Goal: Information Seeking & Learning: Learn about a topic

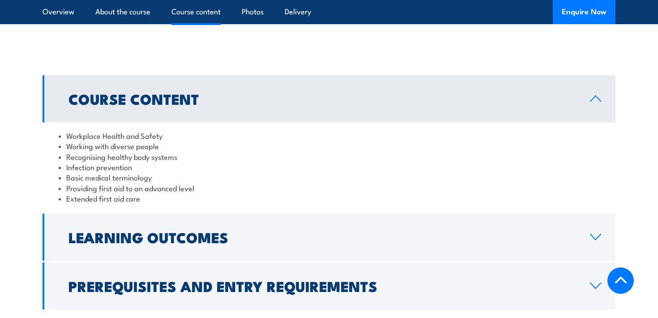
scroll to position [762, 0]
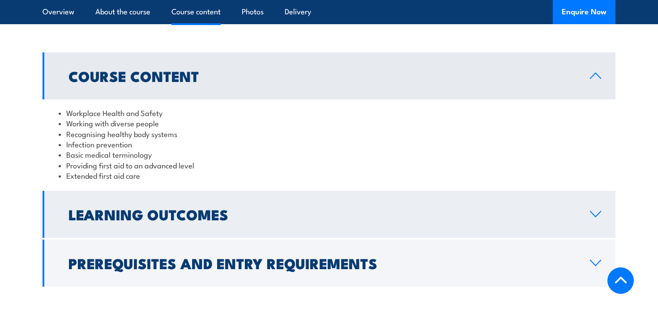
click at [141, 220] on h2 "Learning Outcomes" at bounding box center [321, 214] width 507 height 13
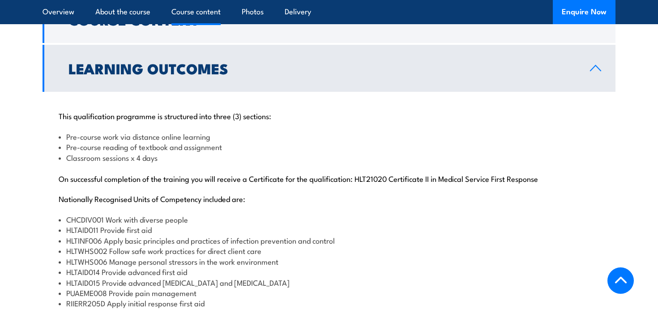
scroll to position [820, 0]
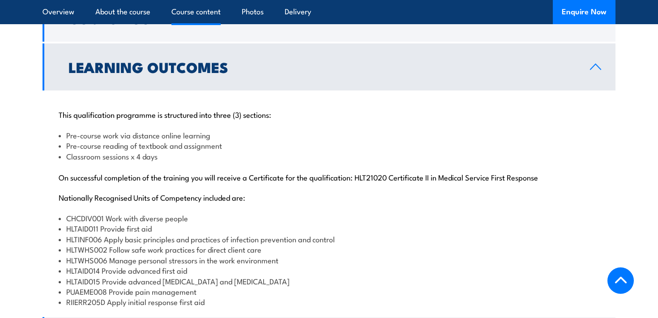
click at [171, 198] on p "Nationally Recognised Units of Competency included are:" at bounding box center [329, 196] width 541 height 9
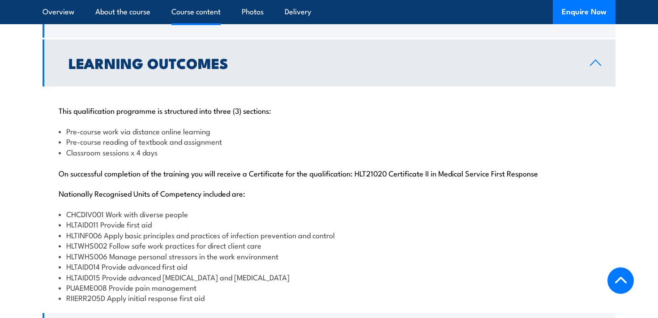
scroll to position [824, 0]
click at [119, 141] on li "Pre-course reading of textbook and assignment" at bounding box center [329, 141] width 541 height 10
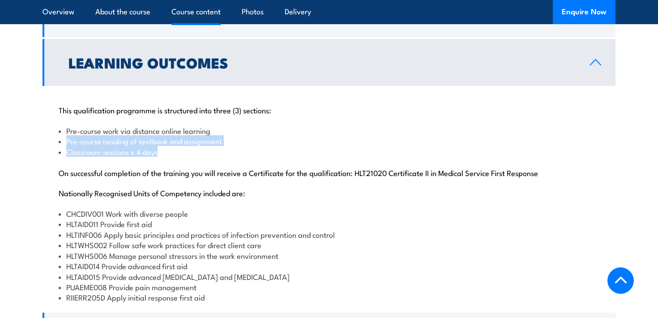
drag, startPoint x: 60, startPoint y: 145, endPoint x: 238, endPoint y: 155, distance: 178.0
click at [238, 155] on ul "Pre-course work via distance online learning Pre-course reading of textbook and…" at bounding box center [329, 140] width 541 height 31
click at [238, 155] on li "Classroom sessions x 4 days" at bounding box center [329, 151] width 541 height 10
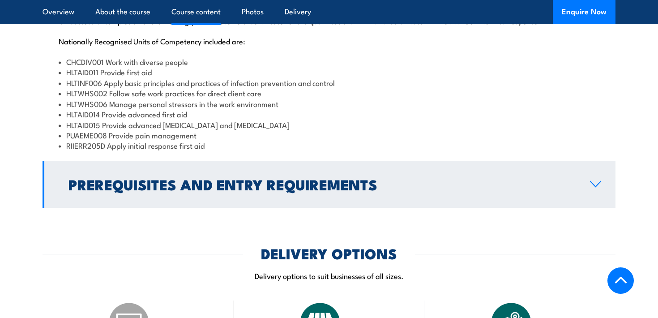
click at [201, 189] on h2 "Prerequisites and Entry Requirements" at bounding box center [321, 184] width 507 height 13
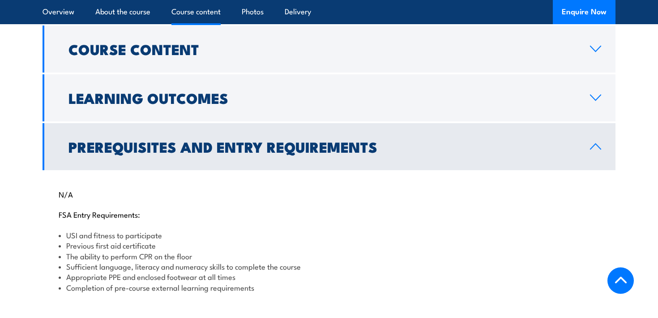
scroll to position [786, 0]
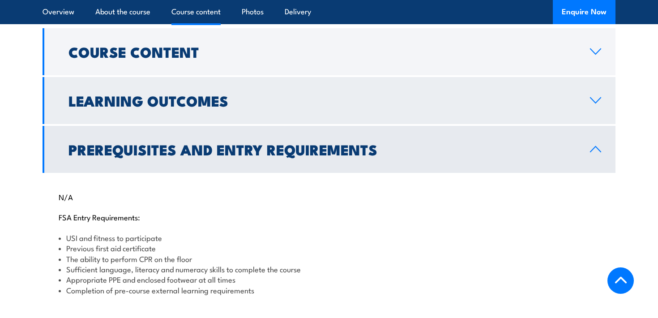
click at [211, 111] on link "Learning Outcomes" at bounding box center [329, 100] width 573 height 47
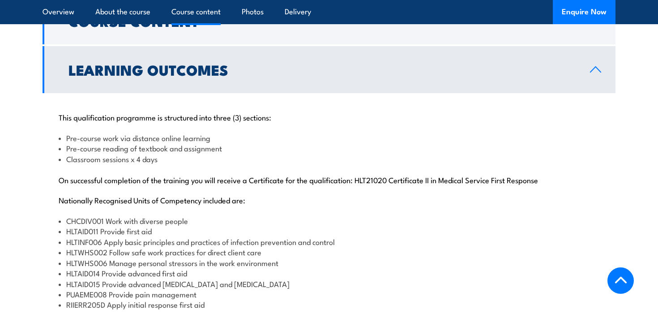
scroll to position [795, 0]
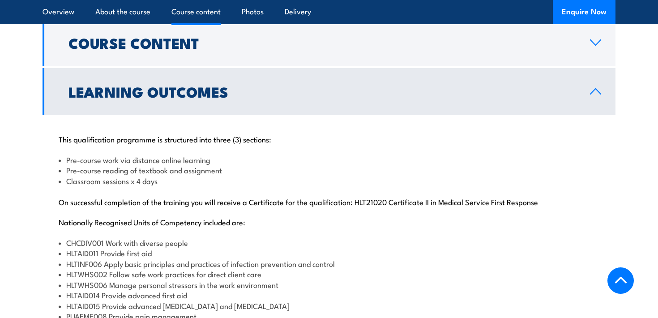
click at [178, 97] on h2 "Learning Outcomes" at bounding box center [321, 91] width 507 height 13
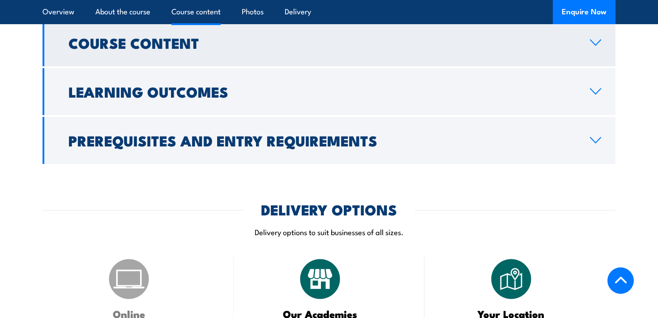
click at [189, 47] on h2 "Course Content" at bounding box center [321, 42] width 507 height 13
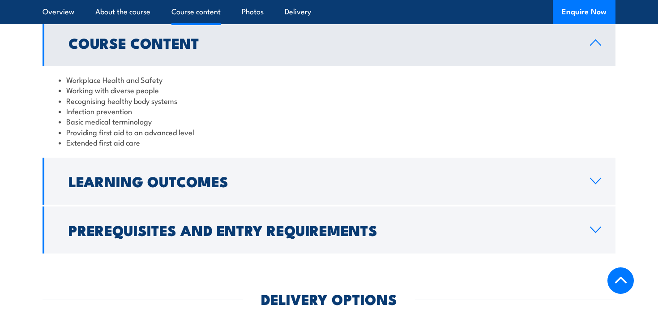
click at [189, 47] on h2 "Course Content" at bounding box center [321, 42] width 507 height 13
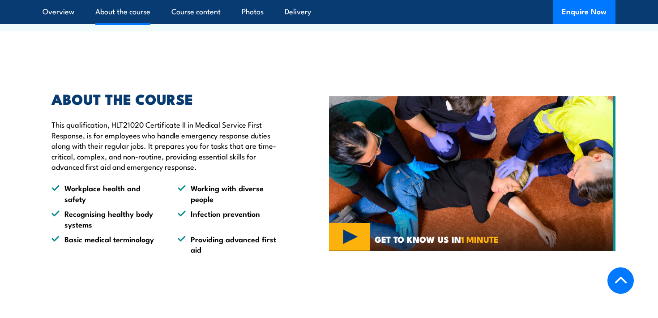
scroll to position [495, 0]
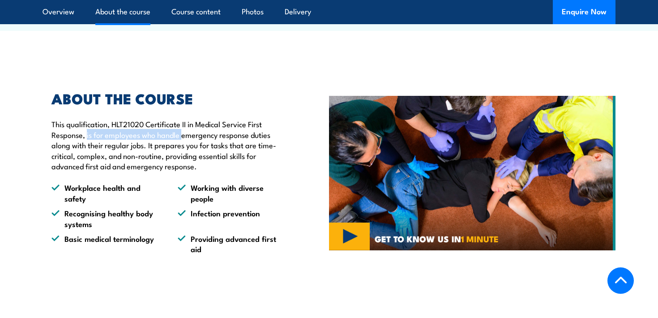
drag, startPoint x: 86, startPoint y: 138, endPoint x: 183, endPoint y: 140, distance: 97.2
click at [183, 140] on p "This qualification, HLT21020 Certificate II in Medical Service First Response, …" at bounding box center [169, 145] width 236 height 52
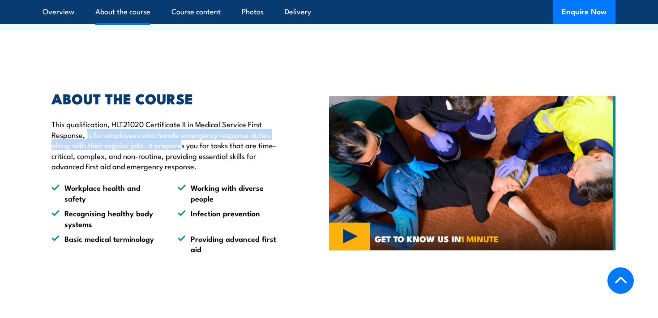
click at [183, 140] on p "This qualification, HLT21020 Certificate II in Medical Service First Response, …" at bounding box center [169, 145] width 236 height 52
drag, startPoint x: 96, startPoint y: 137, endPoint x: 172, endPoint y: 150, distance: 77.2
click at [172, 150] on p "This qualification, HLT21020 Certificate II in Medical Service First Response, …" at bounding box center [169, 145] width 236 height 52
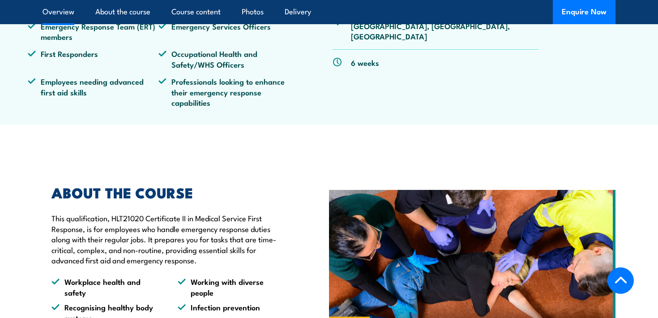
scroll to position [0, 0]
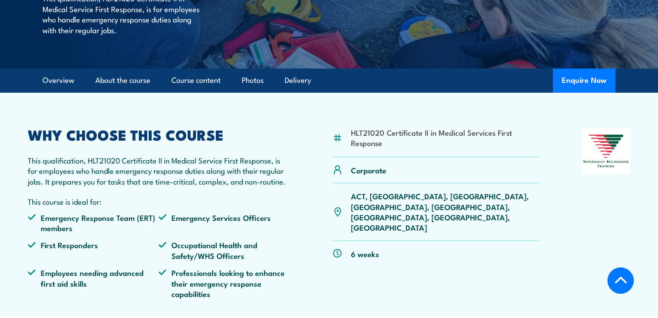
scroll to position [214, 0]
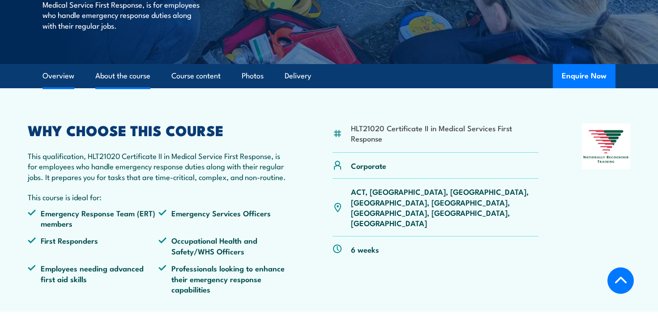
click at [131, 79] on link "About the course" at bounding box center [122, 76] width 55 height 24
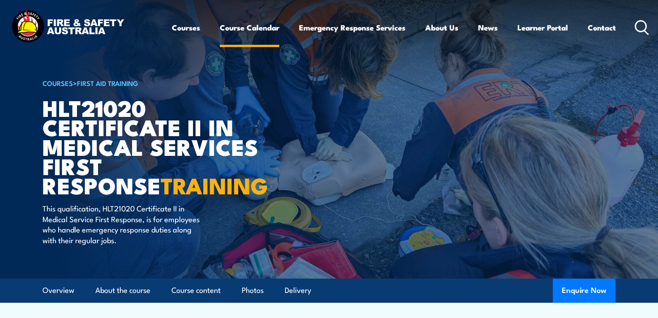
click at [250, 30] on link "Course Calendar" at bounding box center [250, 28] width 60 height 24
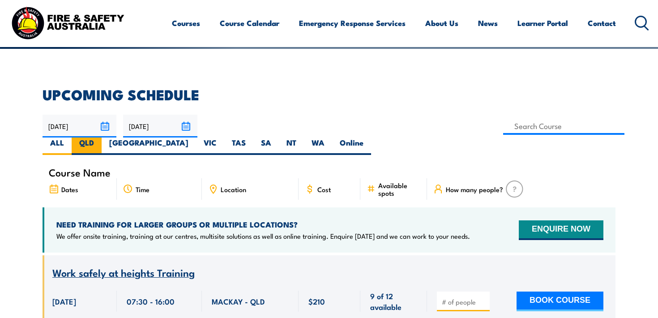
click at [102, 137] on label "QLD" at bounding box center [87, 145] width 30 height 17
click at [100, 137] on input "QLD" at bounding box center [97, 140] width 6 height 6
radio input "true"
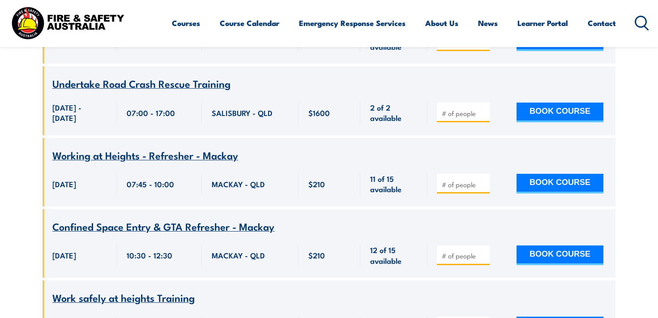
scroll to position [2042, 0]
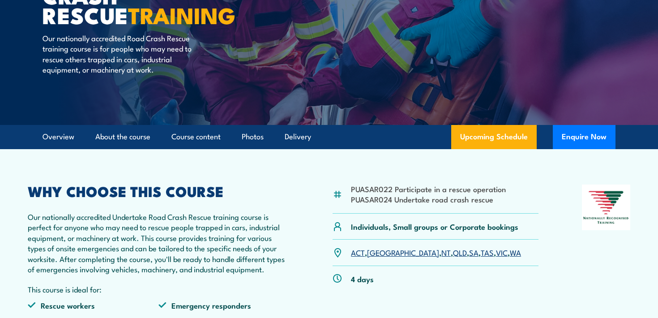
click at [384, 192] on li "PUASAR022 Participate in a rescue operation" at bounding box center [428, 189] width 155 height 10
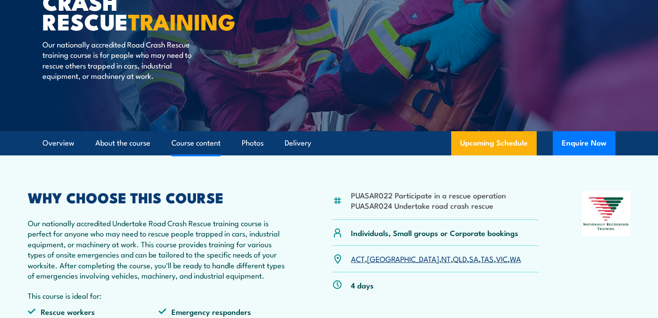
scroll to position [133, 0]
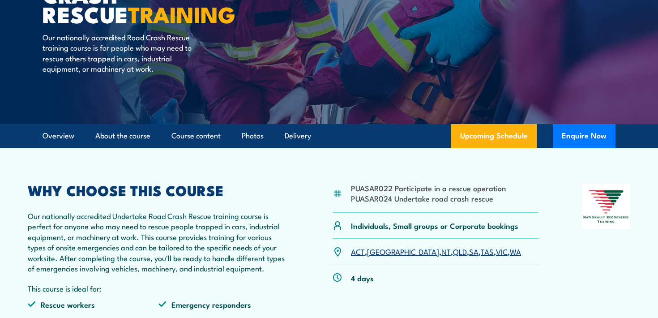
click at [285, 134] on li "Delivery" at bounding box center [294, 136] width 34 height 24
click at [295, 137] on link "Delivery" at bounding box center [298, 136] width 26 height 24
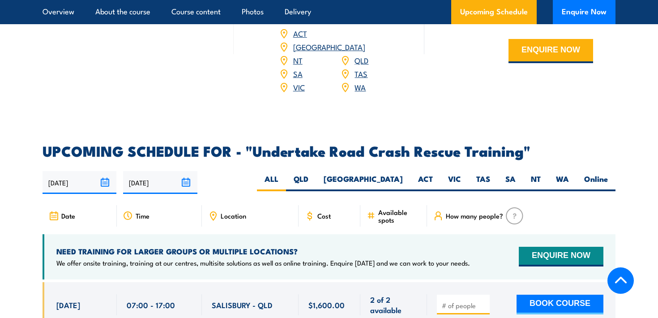
scroll to position [1321, 0]
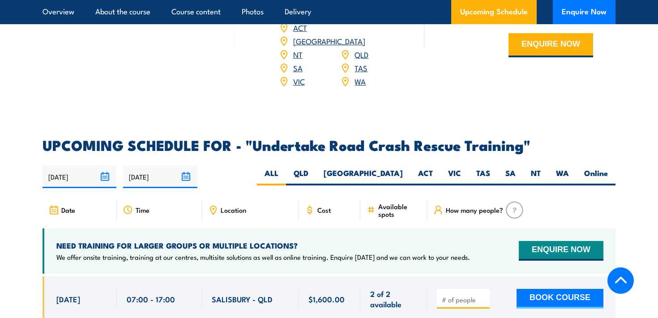
click at [231, 202] on div "Location" at bounding box center [250, 209] width 97 height 21
click at [316, 168] on label "QLD" at bounding box center [301, 176] width 30 height 17
click at [314, 168] on input "QLD" at bounding box center [311, 171] width 6 height 6
radio input "true"
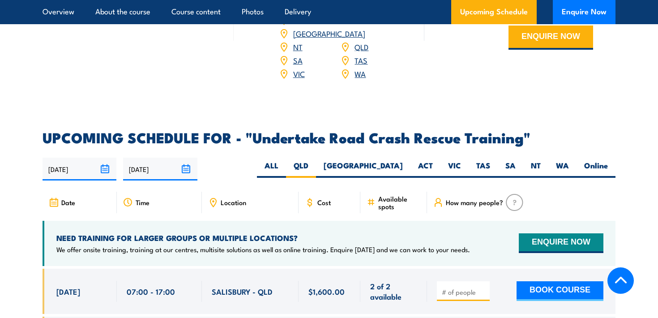
scroll to position [1369, 0]
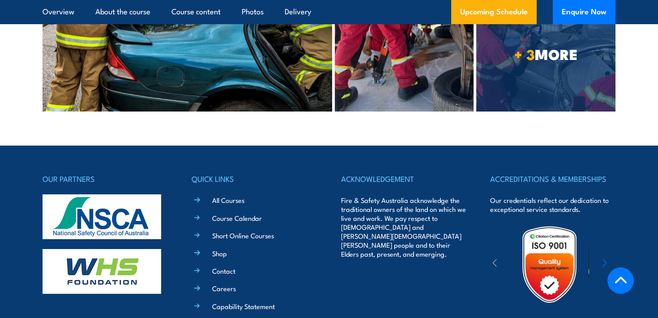
scroll to position [2242, 0]
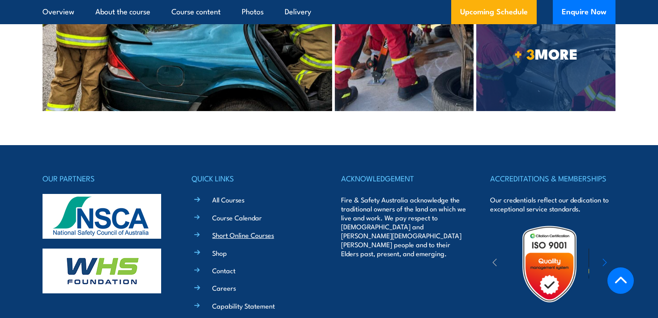
click at [231, 230] on link "Short Online Courses" at bounding box center [243, 234] width 62 height 9
